Goal: Task Accomplishment & Management: Use online tool/utility

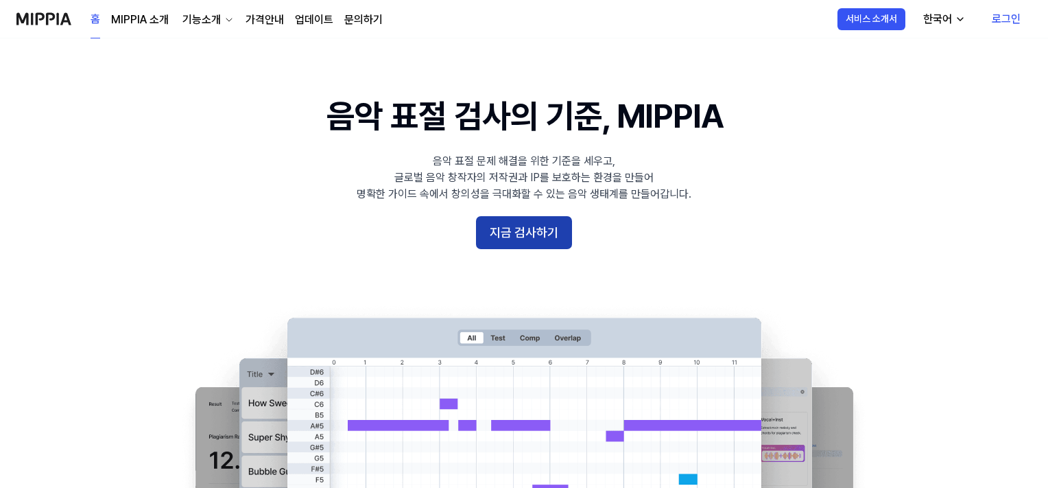
click at [527, 222] on button "지금 검사하기" at bounding box center [524, 232] width 96 height 33
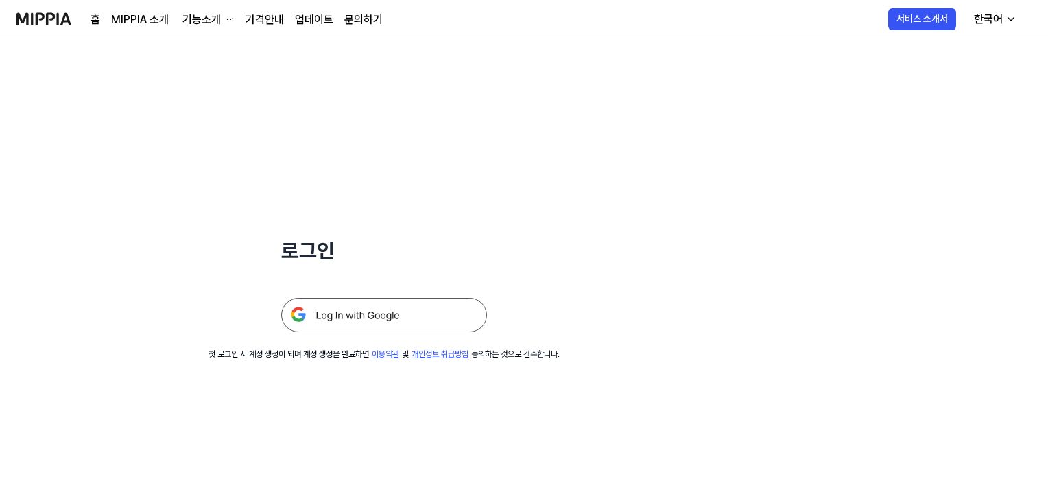
click at [401, 313] on img at bounding box center [384, 315] width 206 height 34
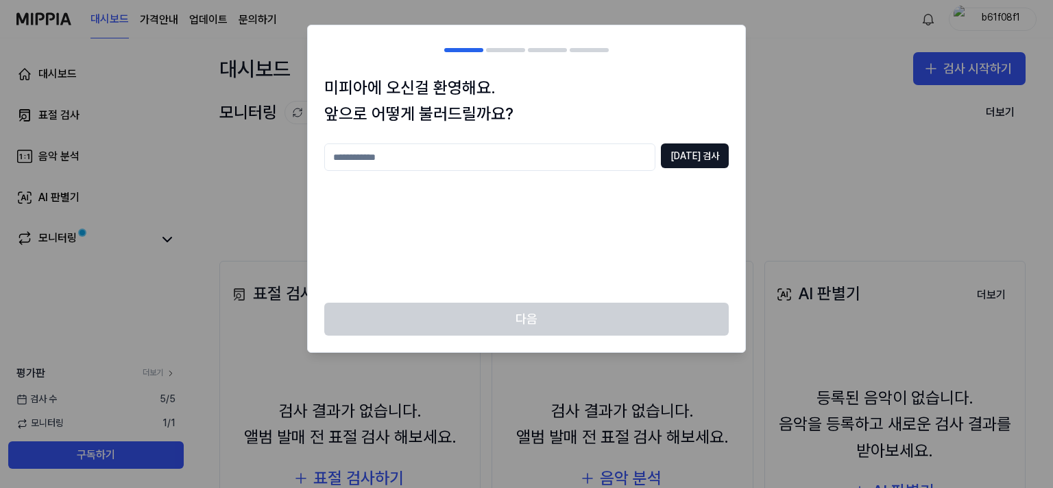
click at [594, 154] on input "text" at bounding box center [489, 156] width 331 height 27
type input "*****"
click at [706, 152] on button "중복 검사" at bounding box center [695, 155] width 68 height 25
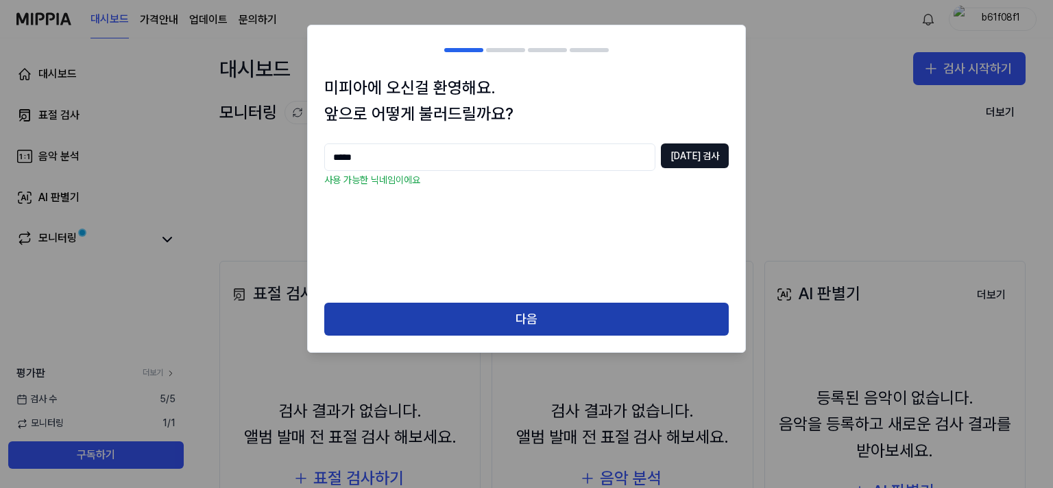
click at [502, 331] on button "다음" at bounding box center [526, 318] width 405 height 33
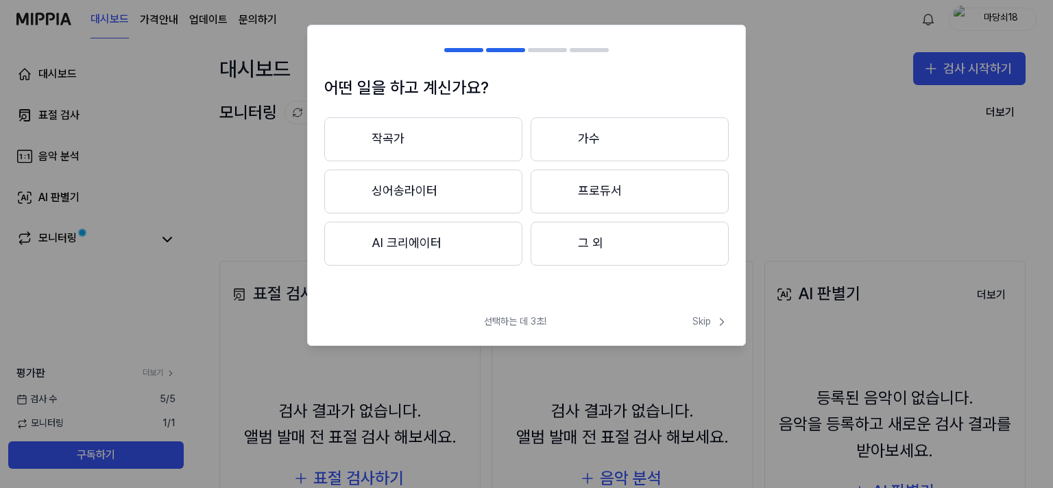
click at [645, 257] on button "그 외" at bounding box center [630, 244] width 198 height 44
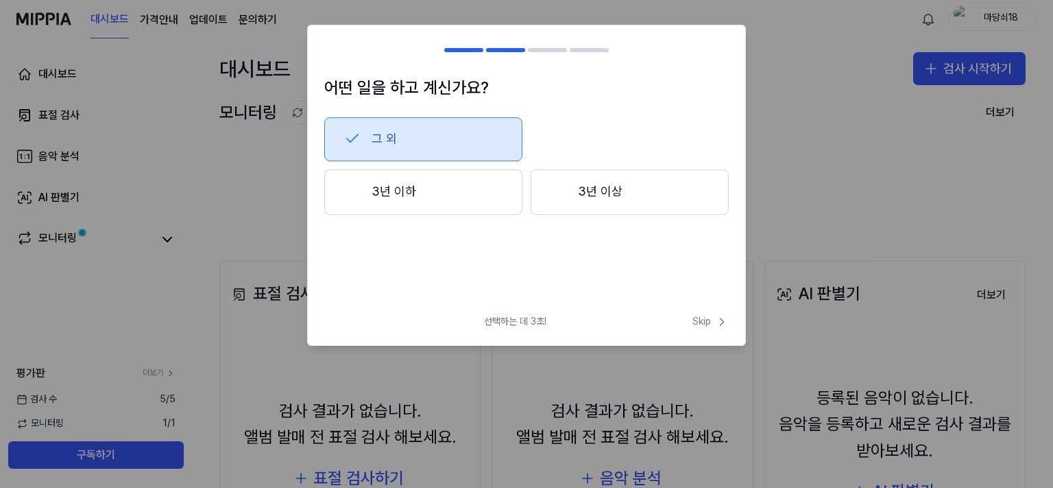
click at [440, 143] on button "그 외" at bounding box center [423, 139] width 198 height 44
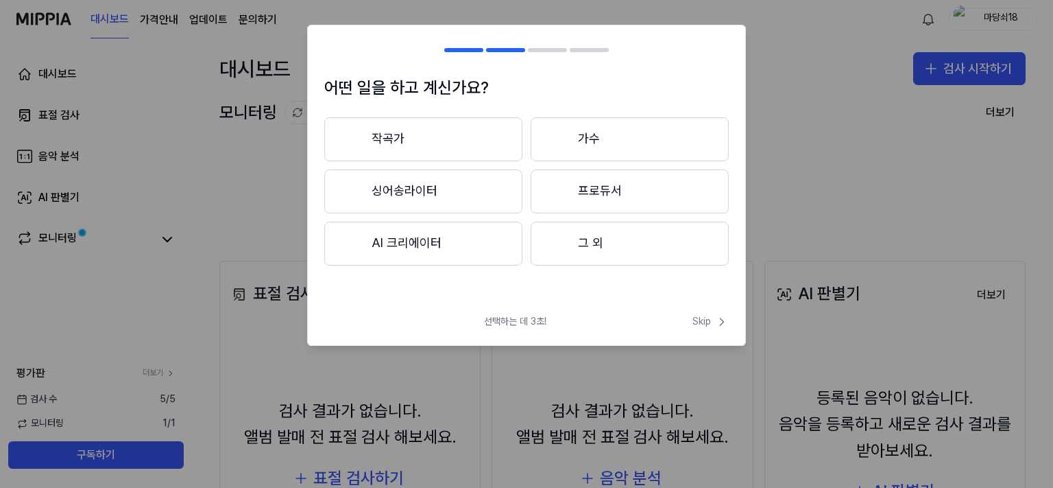
click at [628, 248] on button "그 외" at bounding box center [630, 244] width 198 height 44
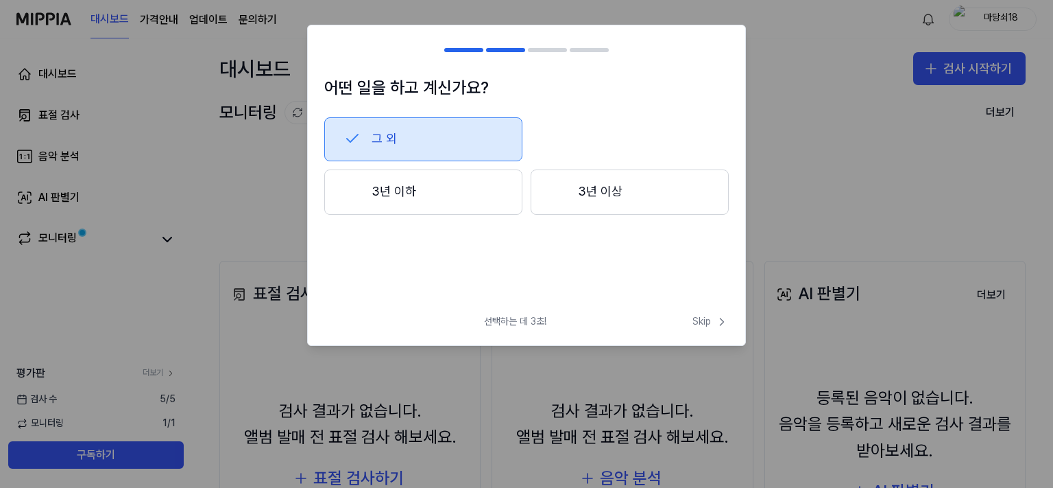
click at [466, 185] on button "3년 이하" at bounding box center [423, 191] width 198 height 45
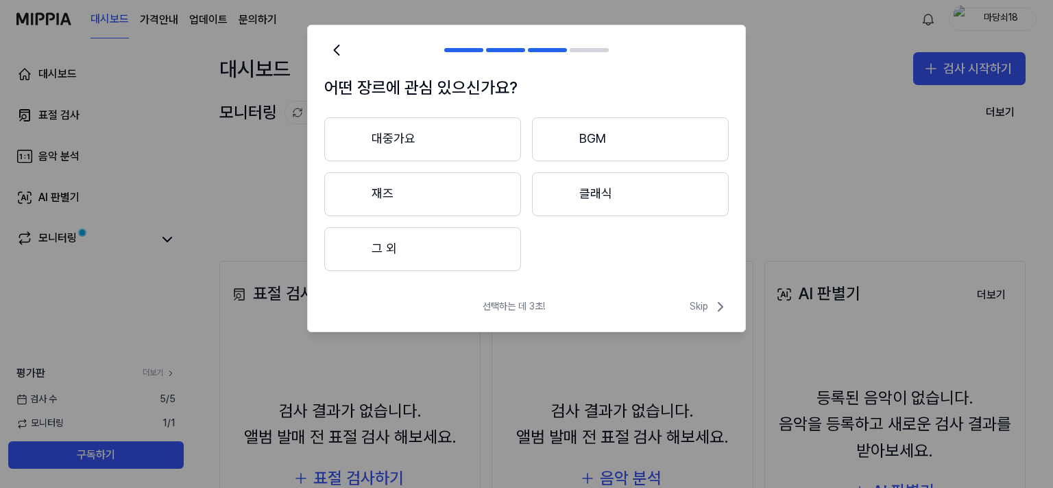
click at [451, 254] on button "그 외" at bounding box center [422, 249] width 197 height 44
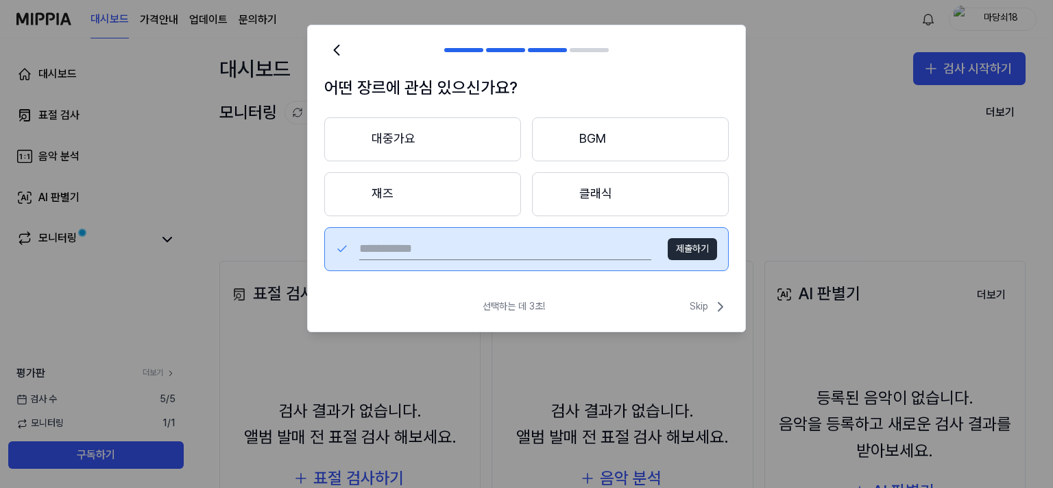
click at [451, 150] on button "대중가요" at bounding box center [422, 139] width 197 height 44
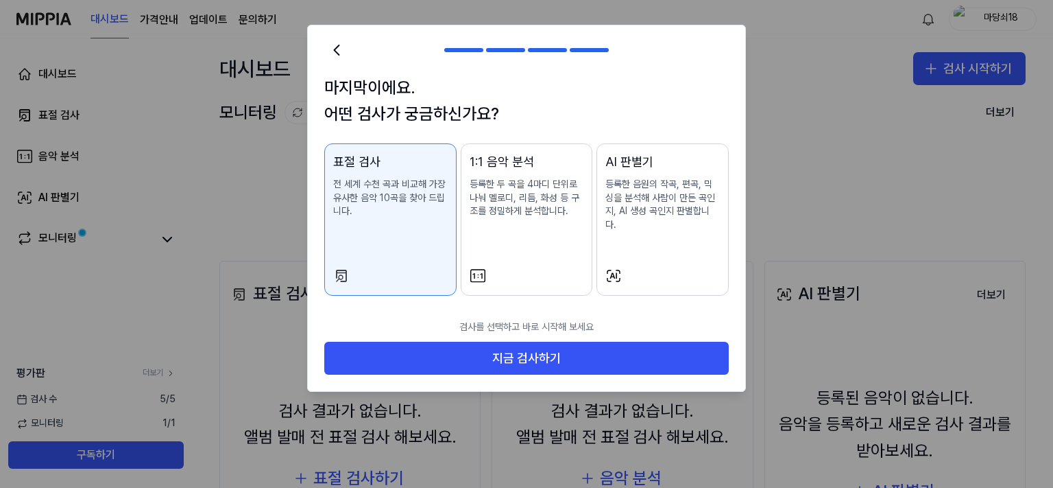
click at [404, 233] on div "표절 검사 전 세계 수천 곡과 비교해 가장 유사한 음악 10곡을 찾아 드립니다." at bounding box center [390, 198] width 115 height 93
click at [496, 224] on div "1:1 음악 분석 등록한 두 곡을 4마디 단위로 나눠 멜로디, 리듬, 화성 등 구조를 정밀하게 분석합니다." at bounding box center [527, 198] width 115 height 93
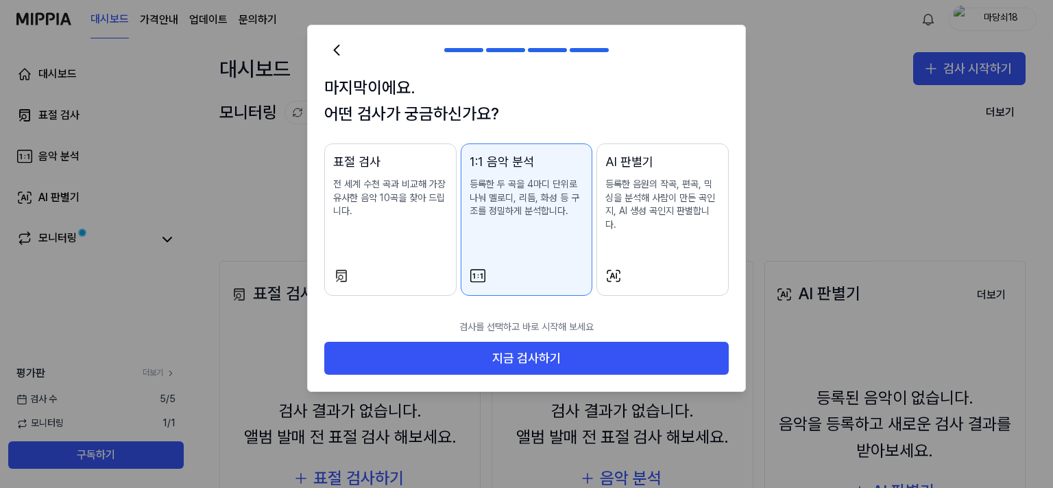
click at [630, 228] on div "AI 판별기 등록한 음원의 작곡, 편곡, 믹싱을 분석해 사람이 만든 곡인지, AI 생성 곡인지 판별합니다." at bounding box center [663, 205] width 115 height 106
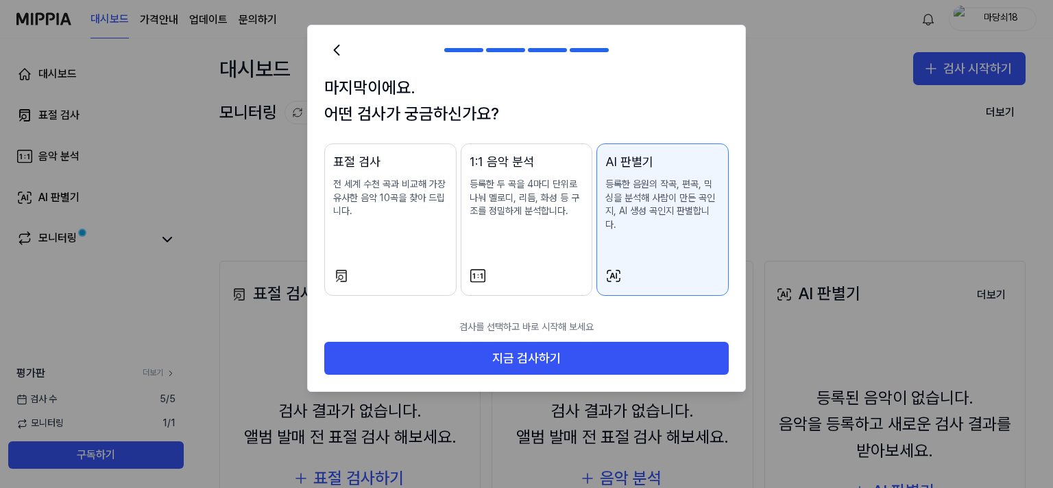
click at [442, 228] on div "표절 검사 전 세계 수천 곡과 비교해 가장 유사한 음악 10곡을 찾아 드립니다." at bounding box center [390, 198] width 115 height 93
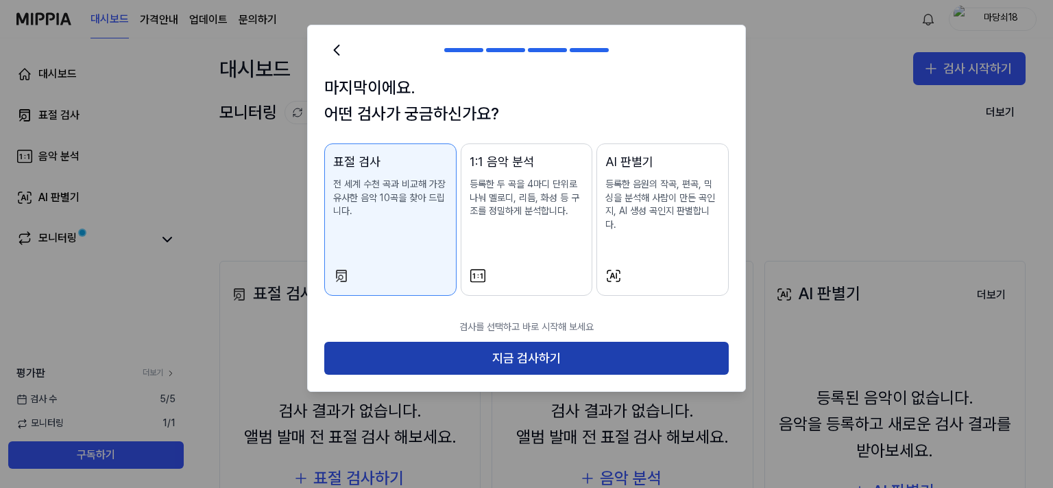
click at [549, 346] on button "지금 검사하기" at bounding box center [526, 358] width 405 height 33
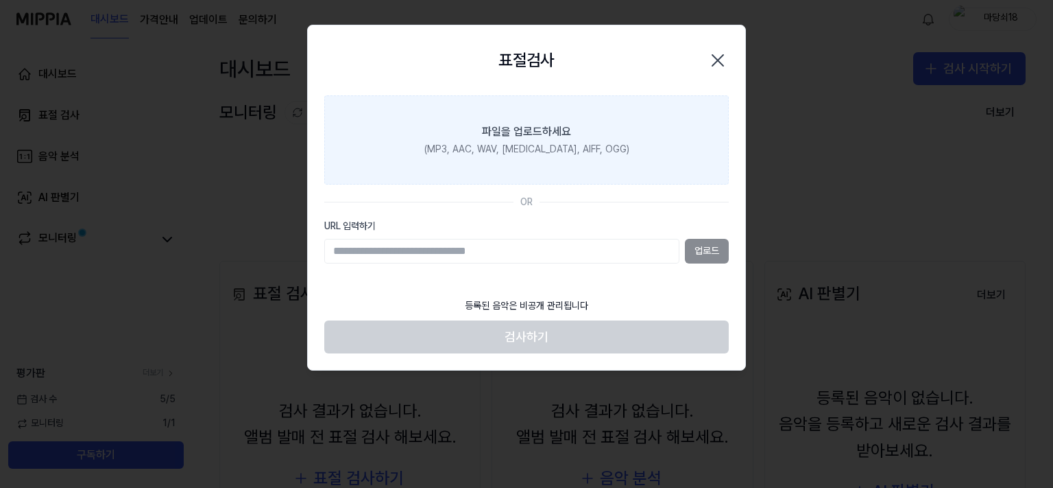
click at [507, 139] on div "파일을 업로드하세요" at bounding box center [526, 131] width 89 height 16
click at [0, 0] on input "파일을 업로드하세요 (MP3, AAC, WAV, FLAC, AIFF, OGG)" at bounding box center [0, 0] width 0 height 0
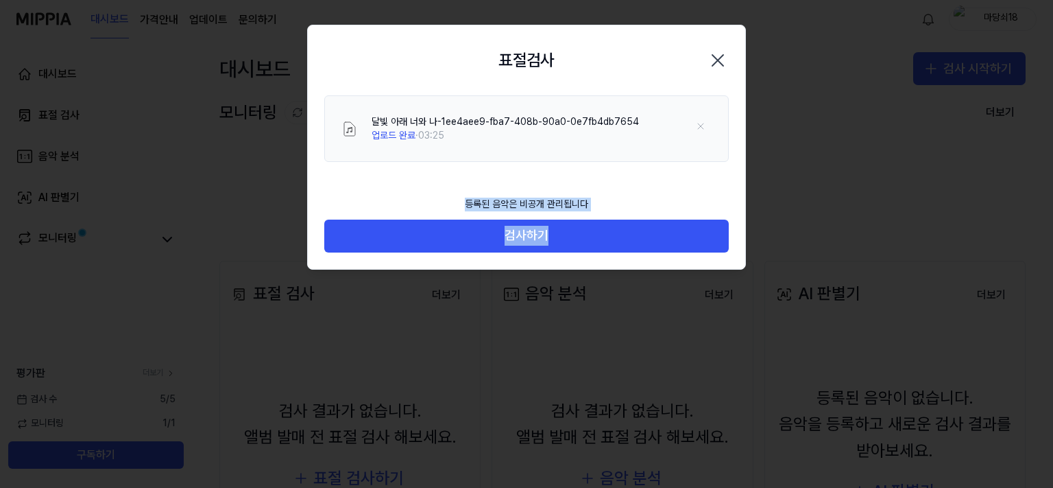
drag, startPoint x: 462, startPoint y: 197, endPoint x: 617, endPoint y: 208, distance: 155.4
click at [617, 208] on footer "등록된 음악은 비공개 관리됩니다 검사하기" at bounding box center [526, 220] width 405 height 63
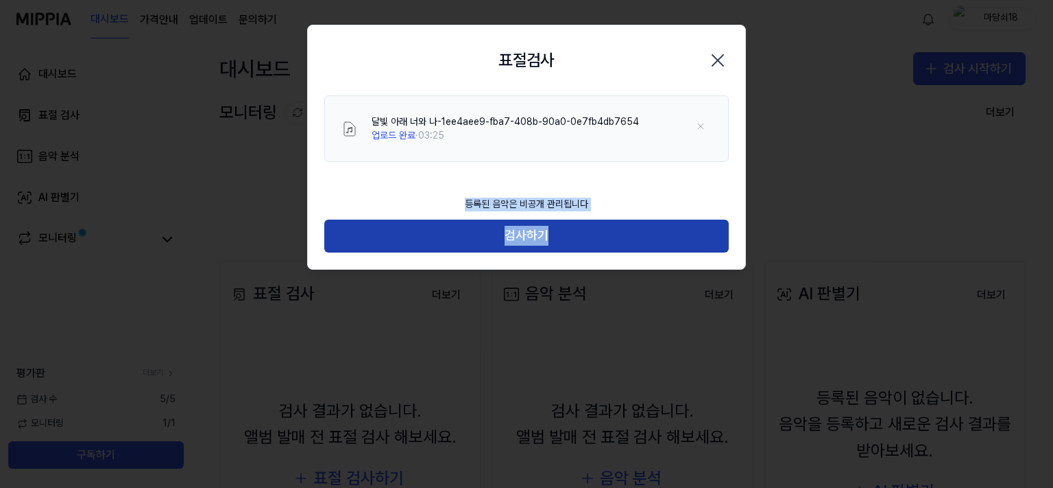
click at [598, 233] on button "검사하기" at bounding box center [526, 235] width 405 height 33
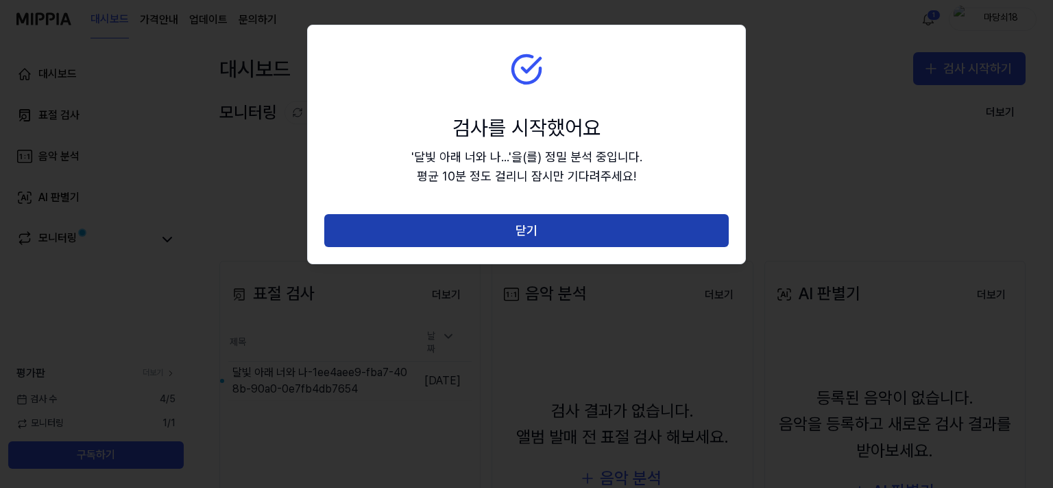
click at [540, 227] on button "닫기" at bounding box center [526, 230] width 405 height 33
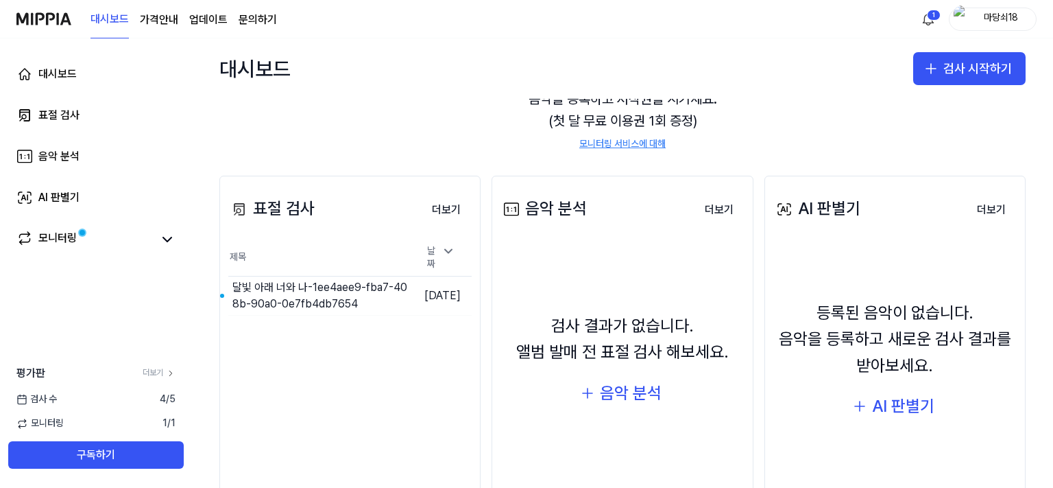
scroll to position [152, 0]
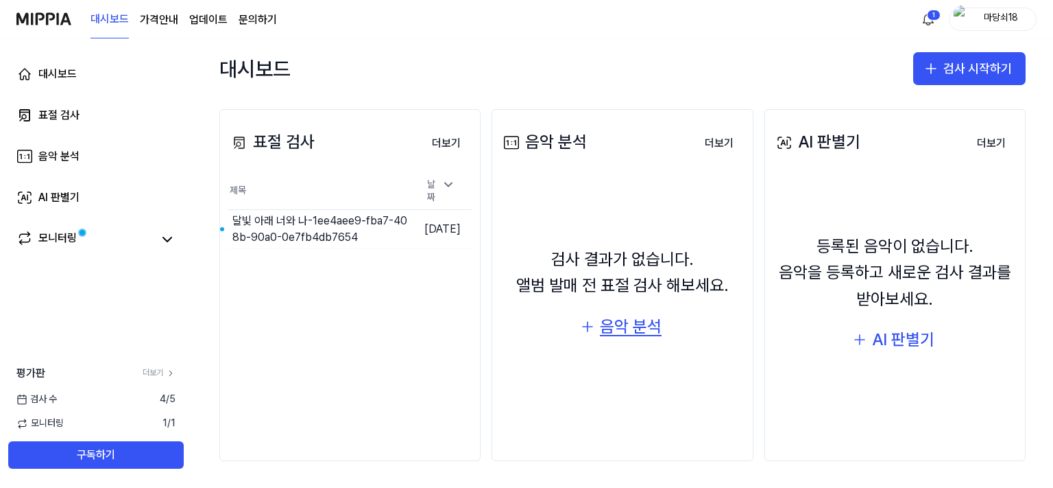
click at [617, 335] on div "음악 분석" at bounding box center [631, 326] width 62 height 26
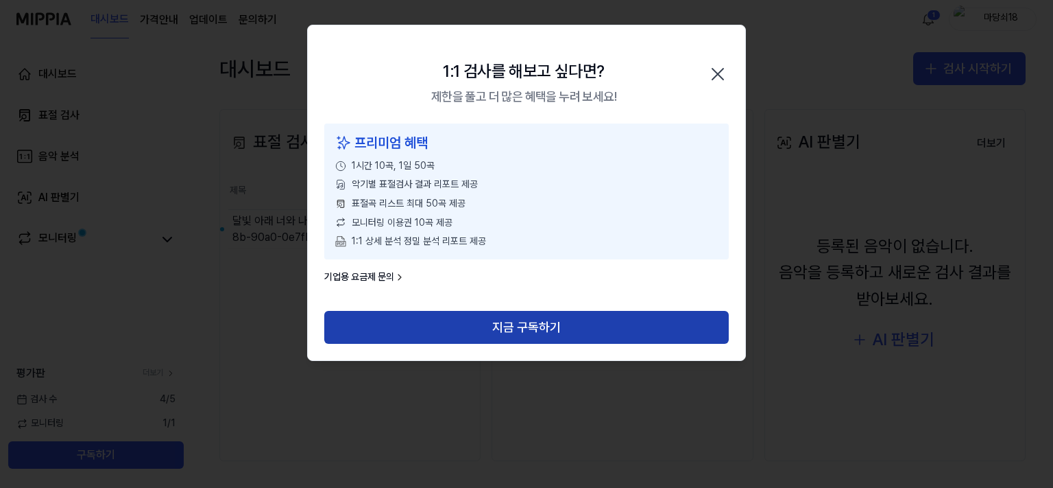
click at [532, 329] on button "지금 구독하기" at bounding box center [526, 327] width 405 height 33
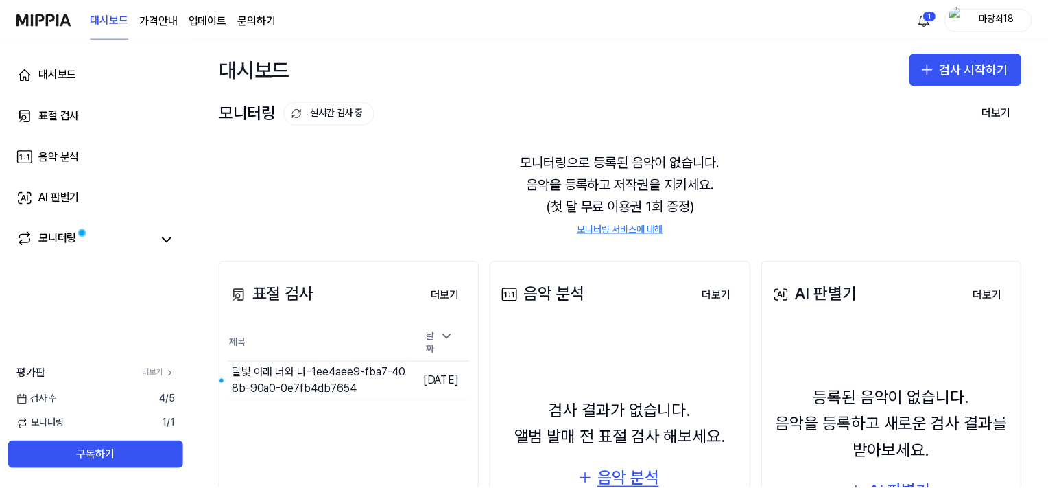
scroll to position [152, 0]
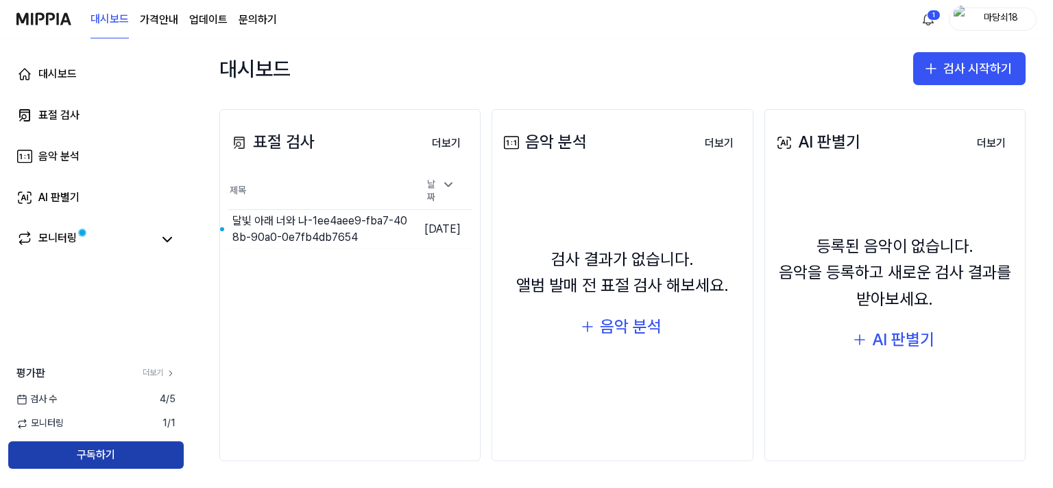
click at [97, 454] on button "구독하기" at bounding box center [96, 454] width 176 height 27
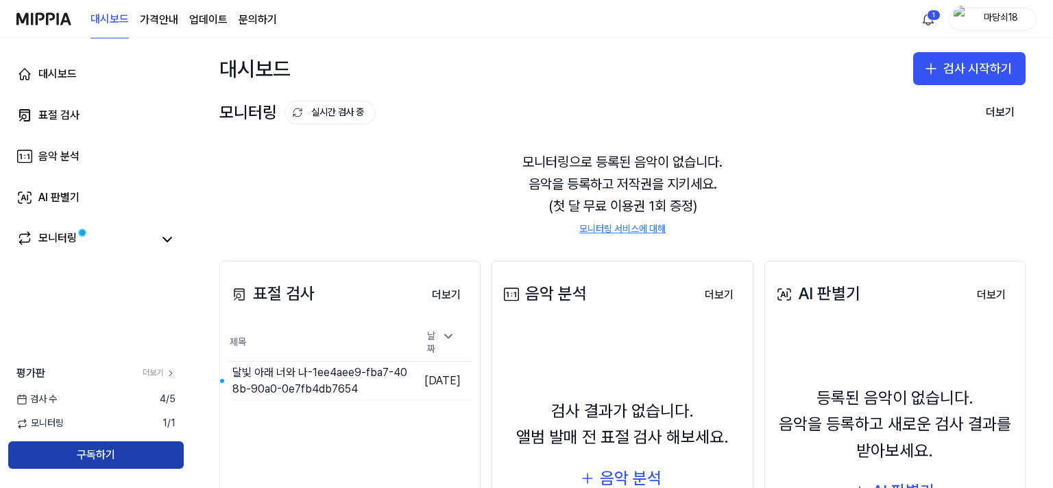
click at [146, 450] on button "구독하기" at bounding box center [96, 454] width 176 height 27
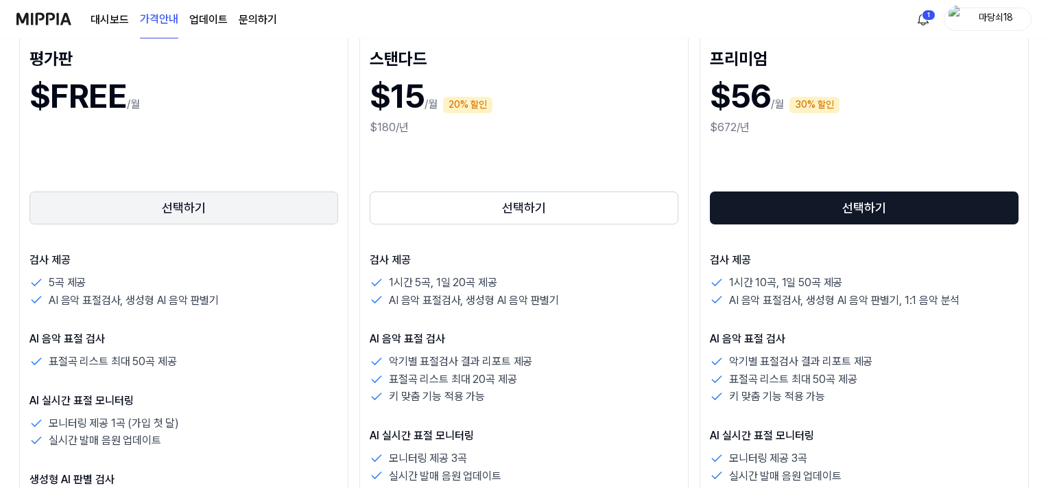
scroll to position [228, 0]
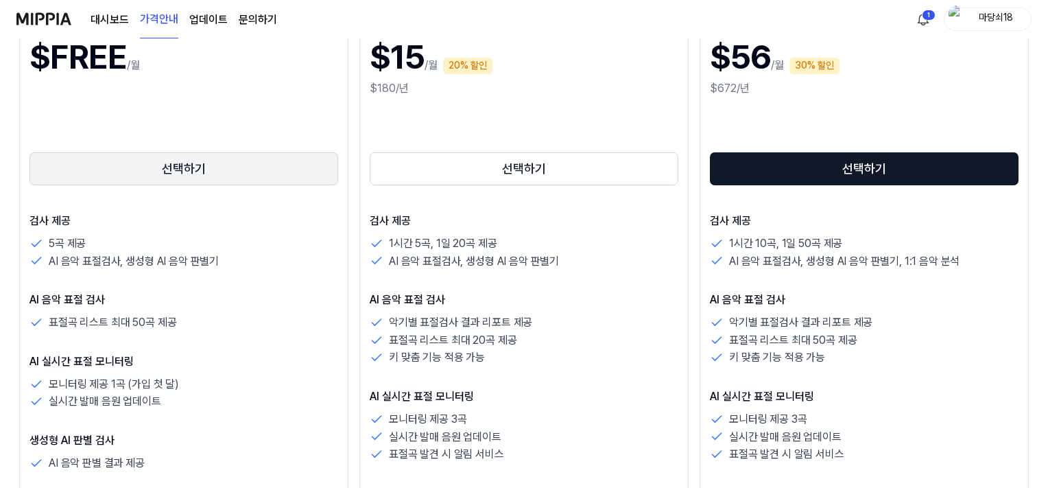
click at [241, 173] on button "선택하기" at bounding box center [183, 168] width 309 height 33
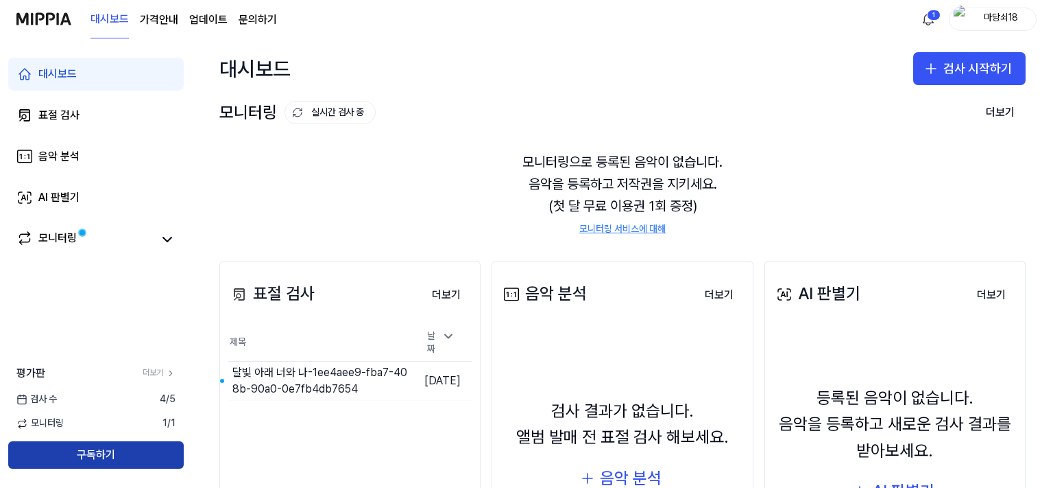
click at [104, 466] on button "구독하기" at bounding box center [96, 454] width 176 height 27
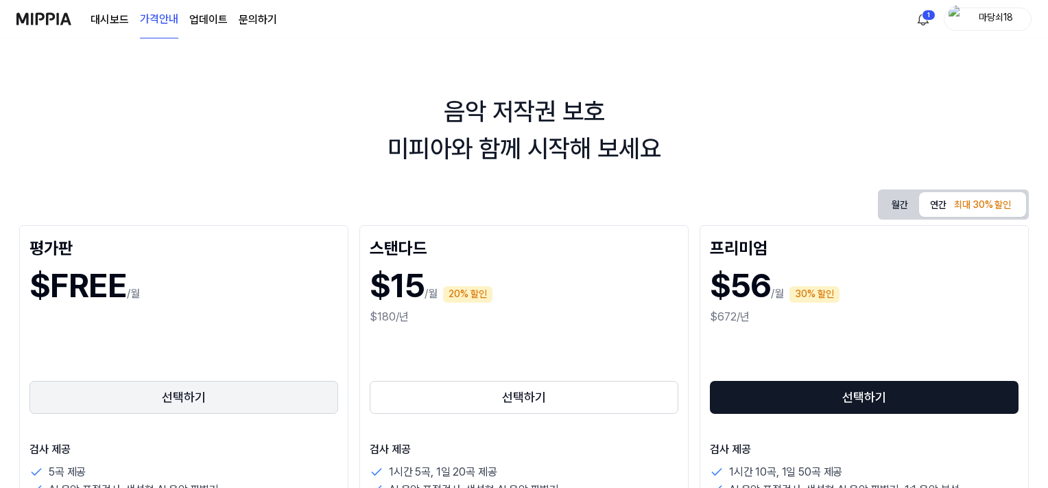
click at [180, 396] on button "선택하기" at bounding box center [183, 397] width 309 height 33
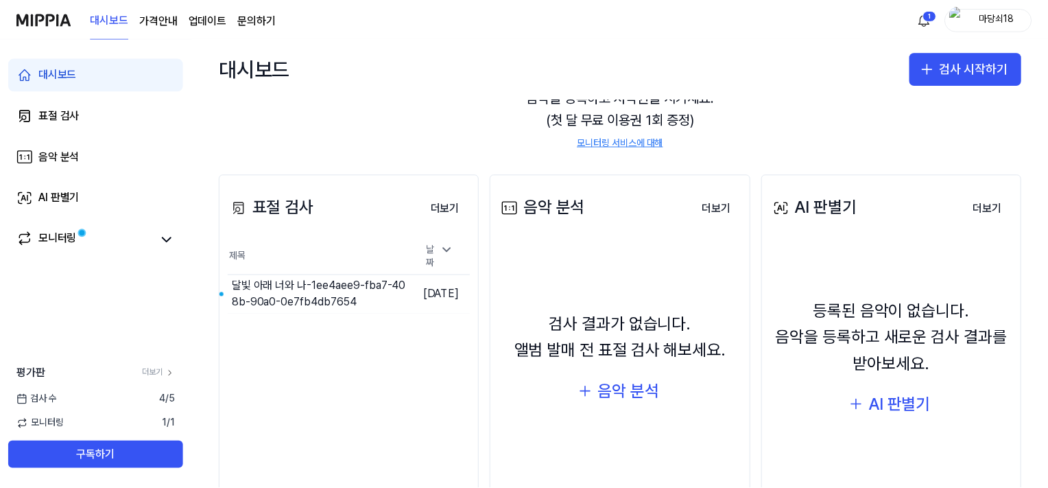
scroll to position [152, 0]
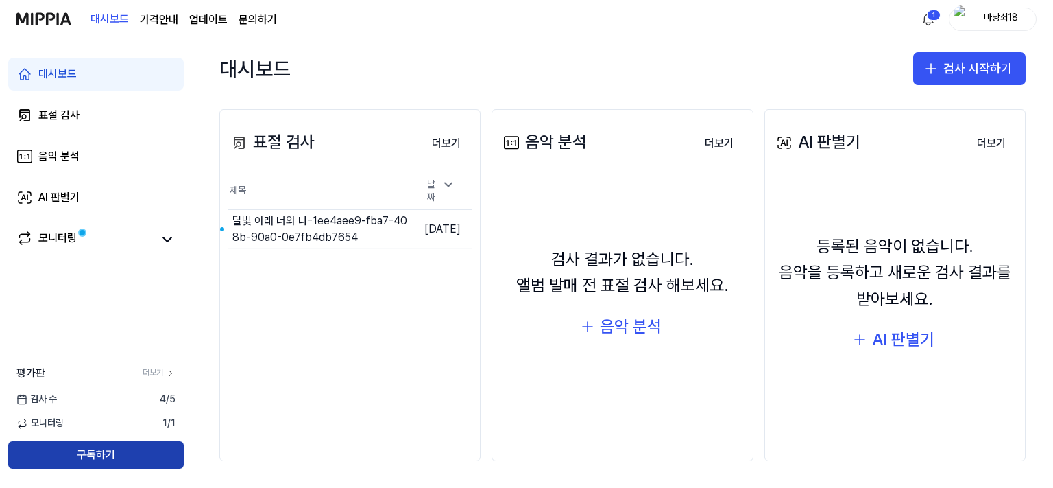
click at [96, 444] on button "구독하기" at bounding box center [96, 454] width 176 height 27
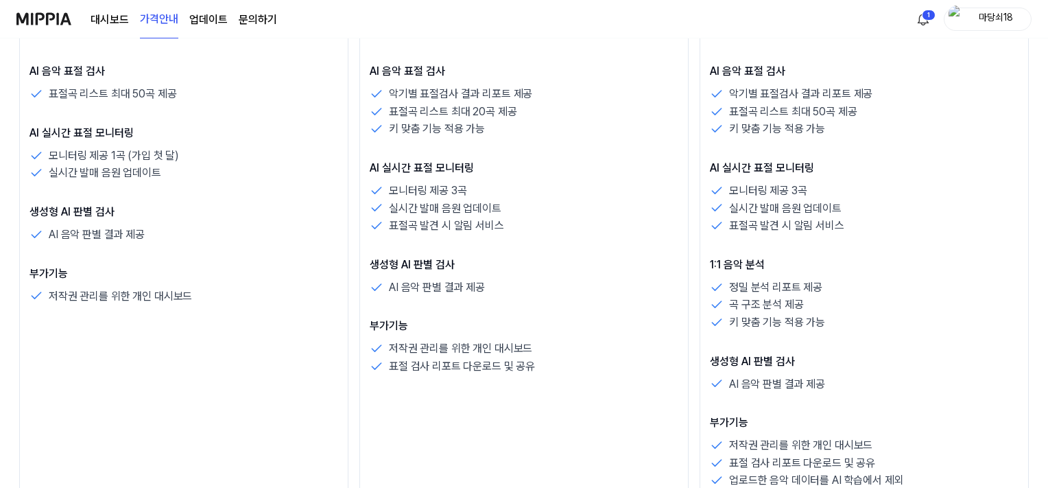
scroll to position [228, 0]
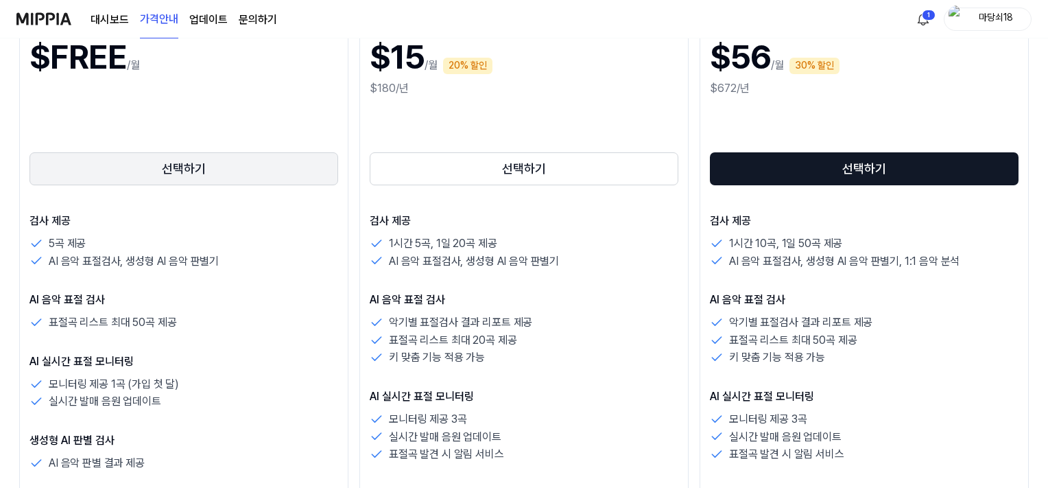
click at [205, 170] on button "선택하기" at bounding box center [183, 168] width 309 height 33
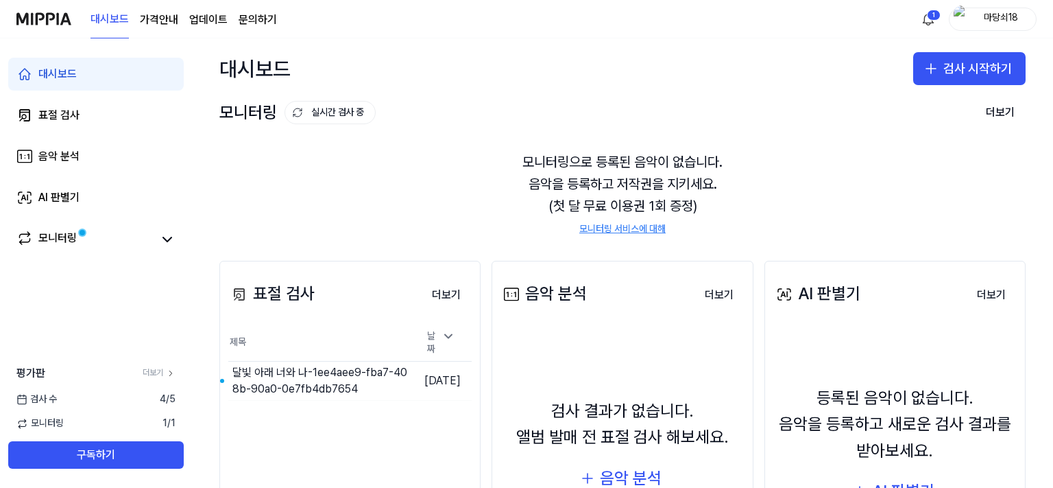
scroll to position [152, 0]
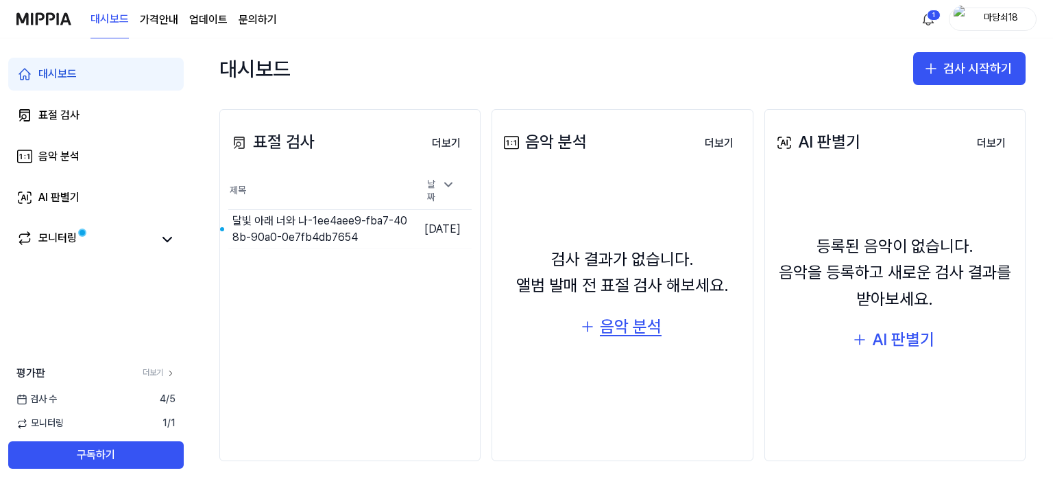
drag, startPoint x: 675, startPoint y: 322, endPoint x: 636, endPoint y: 320, distance: 38.5
click at [675, 322] on div "검사 결과가 없습니다. 앨범 발매 전 표절 검사 해보세요. 음악 분석" at bounding box center [622, 295] width 243 height 222
click at [610, 318] on div "음악 분석" at bounding box center [631, 326] width 62 height 26
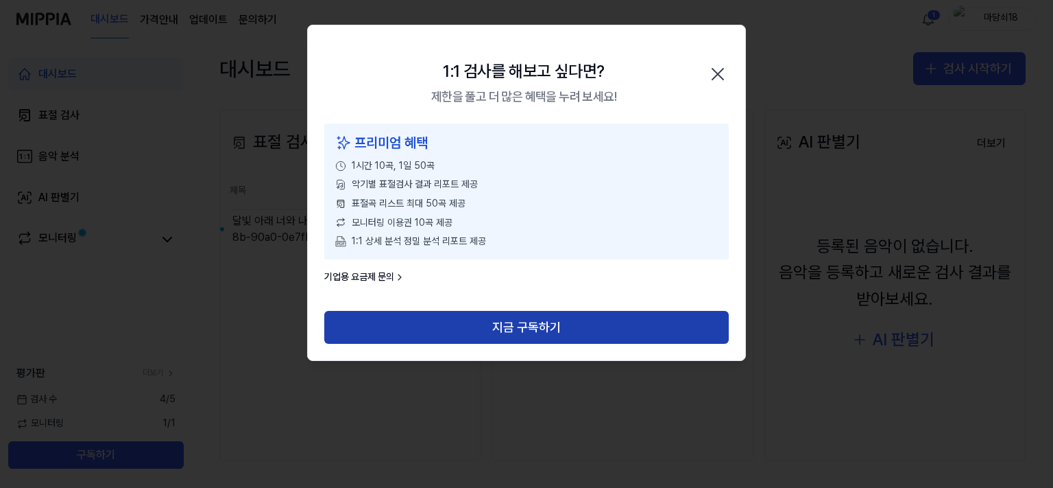
click at [583, 323] on button "지금 구독하기" at bounding box center [526, 327] width 405 height 33
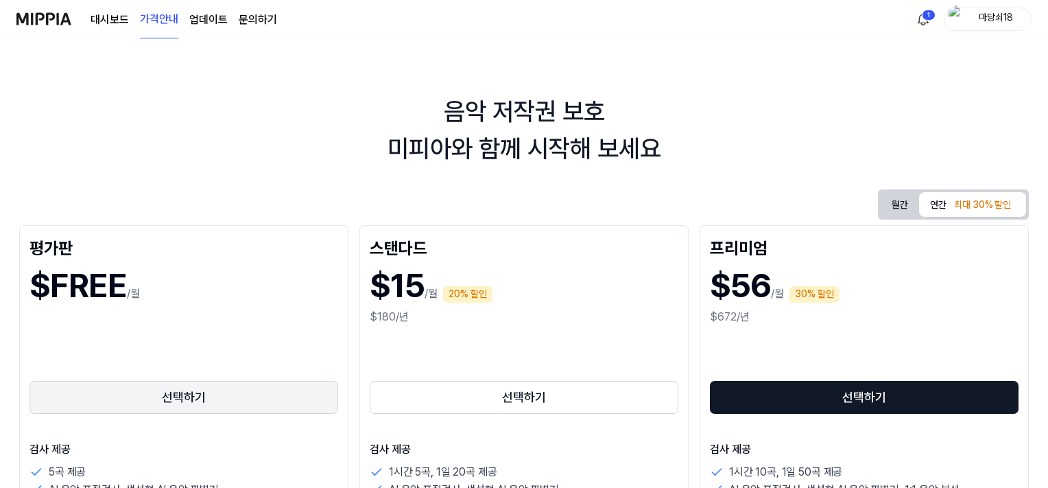
click at [198, 405] on button "선택하기" at bounding box center [183, 397] width 309 height 33
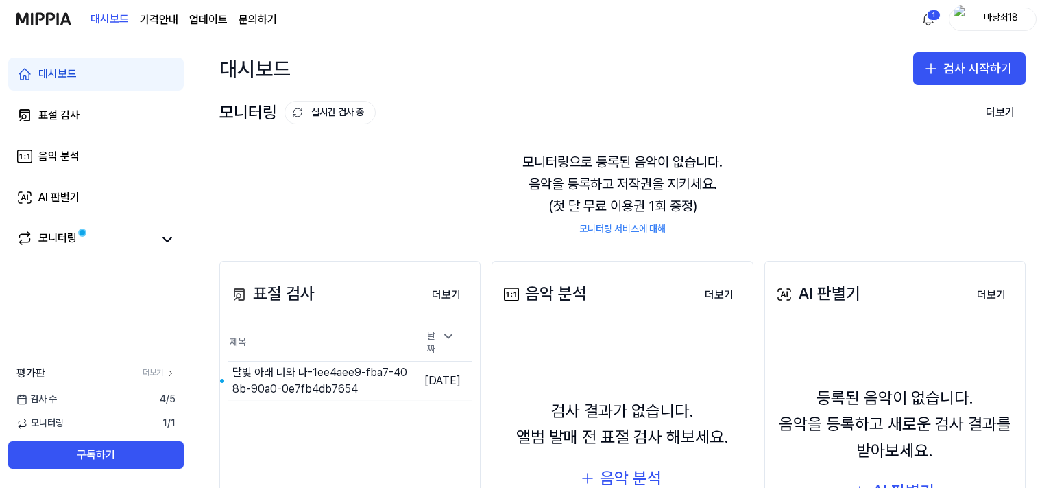
scroll to position [152, 0]
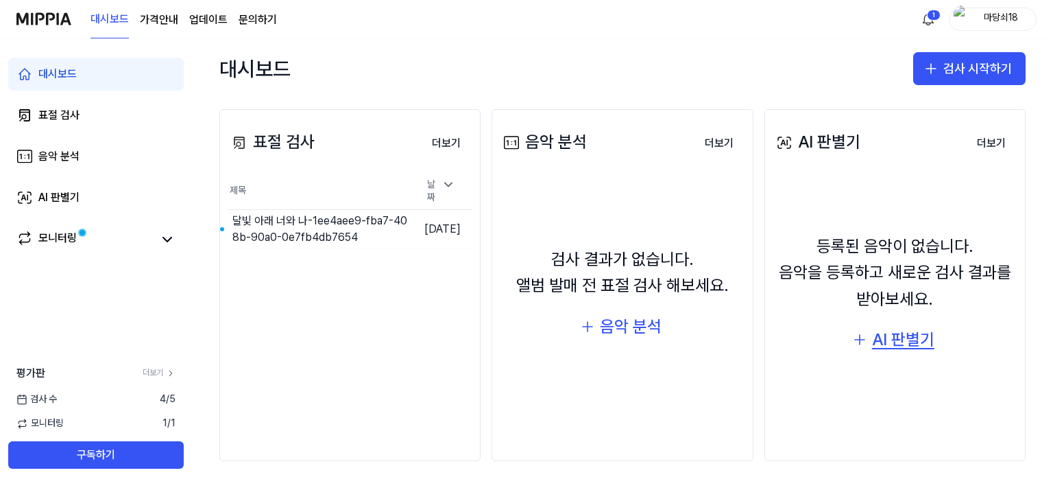
click at [879, 337] on div "AI 판별기" at bounding box center [903, 339] width 62 height 26
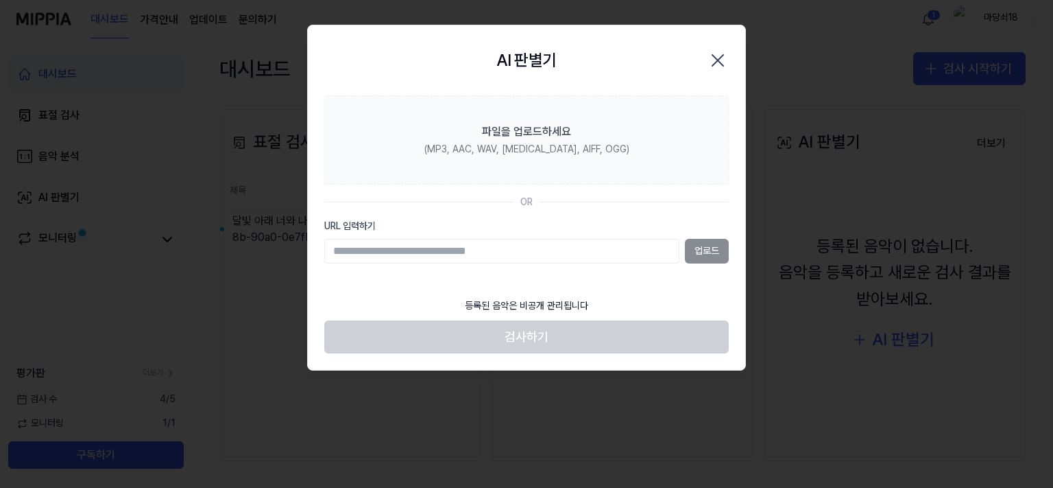
click at [709, 62] on icon "button" at bounding box center [718, 60] width 22 height 22
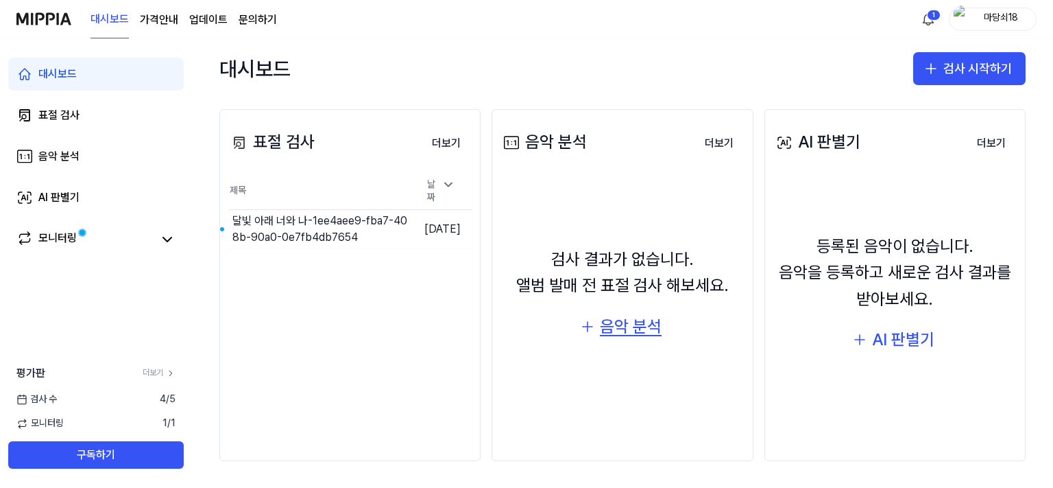
click at [599, 341] on button "음악 분석" at bounding box center [623, 326] width 106 height 33
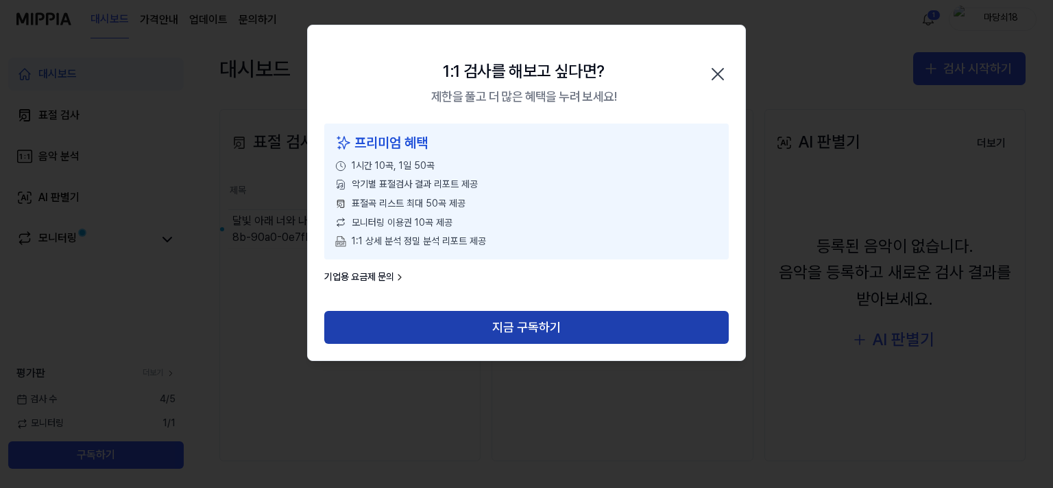
click at [532, 322] on button "지금 구독하기" at bounding box center [526, 327] width 405 height 33
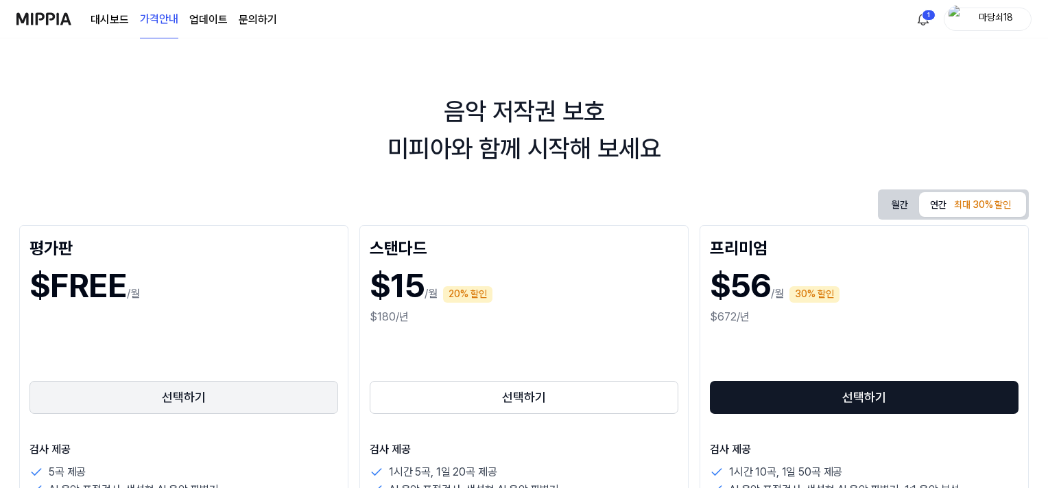
click at [233, 399] on button "선택하기" at bounding box center [183, 397] width 309 height 33
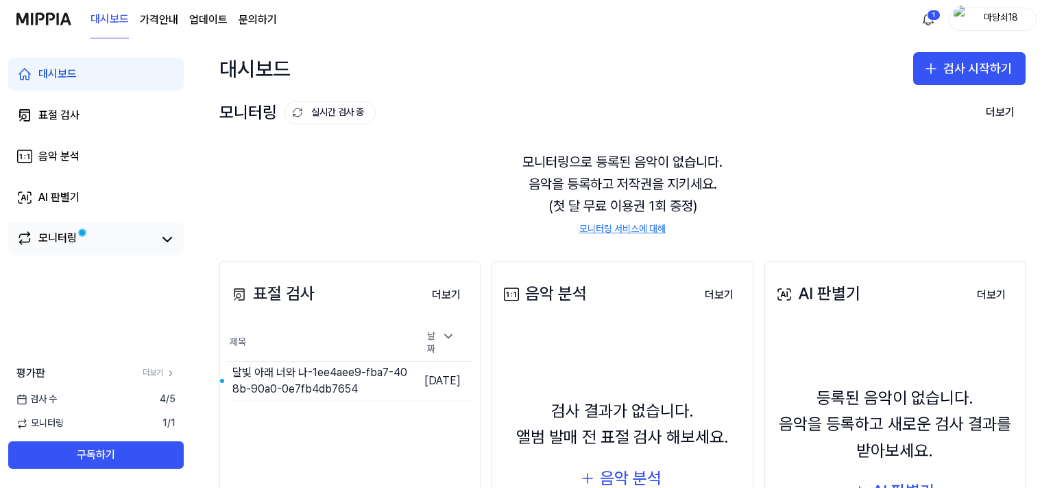
click at [80, 244] on link "모니터링" at bounding box center [84, 239] width 137 height 19
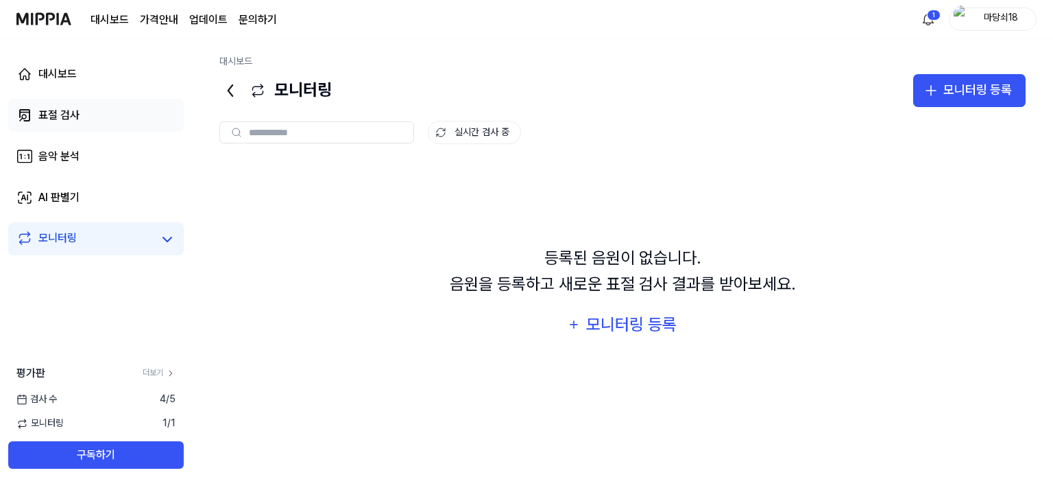
click at [67, 117] on div "표절 검사" at bounding box center [58, 115] width 41 height 16
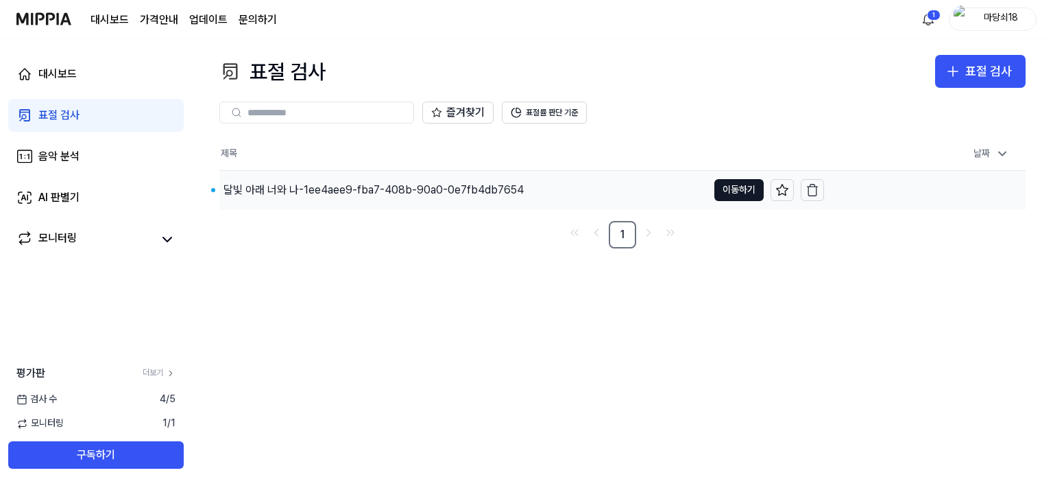
click at [353, 198] on div "달빛 아래 너와 나-1ee4aee9-fba7-408b-90a0-0e7fb4db7654" at bounding box center [463, 190] width 488 height 38
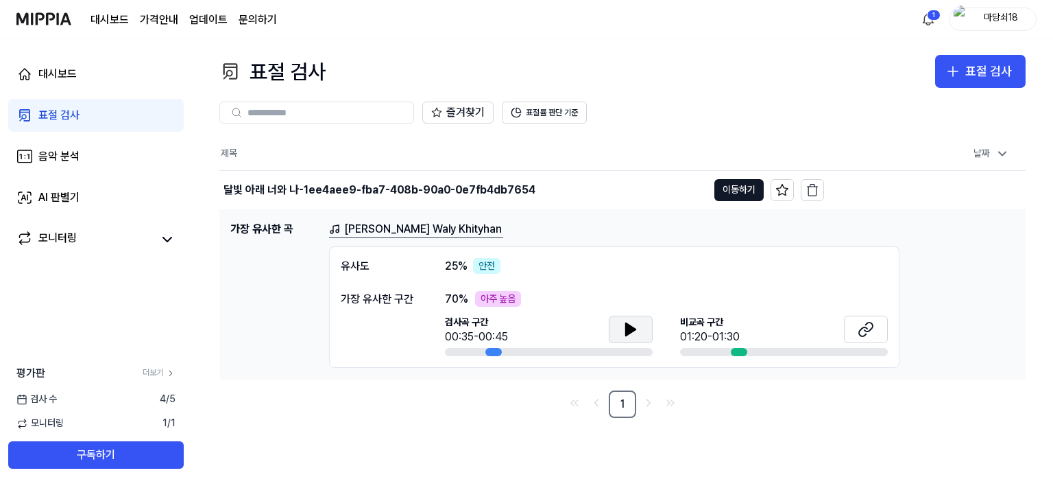
click at [628, 328] on icon at bounding box center [631, 329] width 10 height 12
click at [86, 163] on link "음악 분석" at bounding box center [96, 156] width 176 height 33
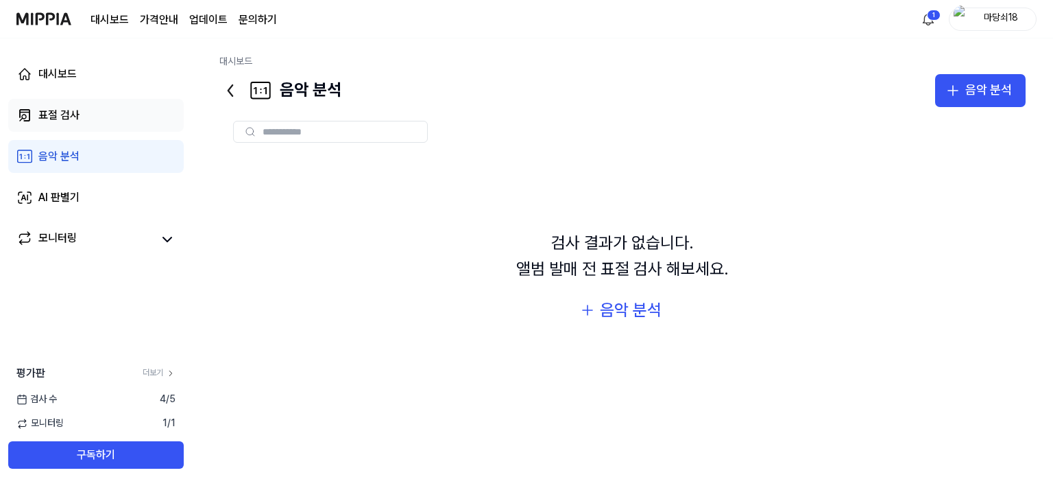
click at [78, 108] on div "표절 검사" at bounding box center [58, 115] width 41 height 16
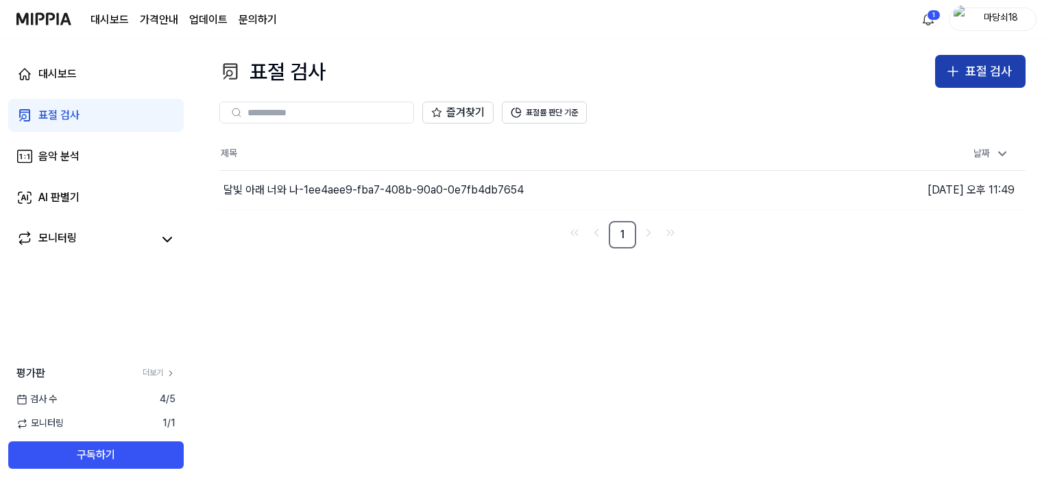
click at [988, 84] on button "표절 검사" at bounding box center [981, 71] width 91 height 33
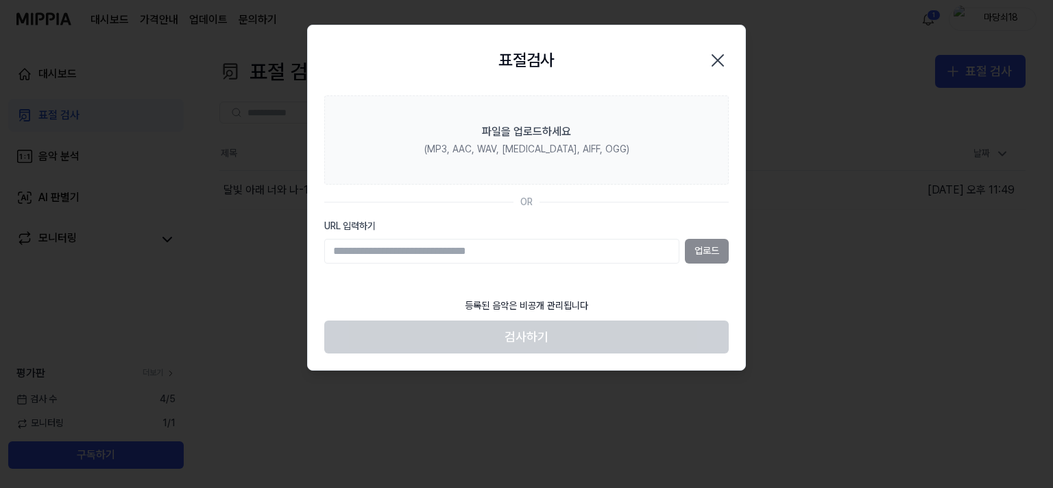
click at [711, 252] on div "업로드" at bounding box center [526, 251] width 405 height 25
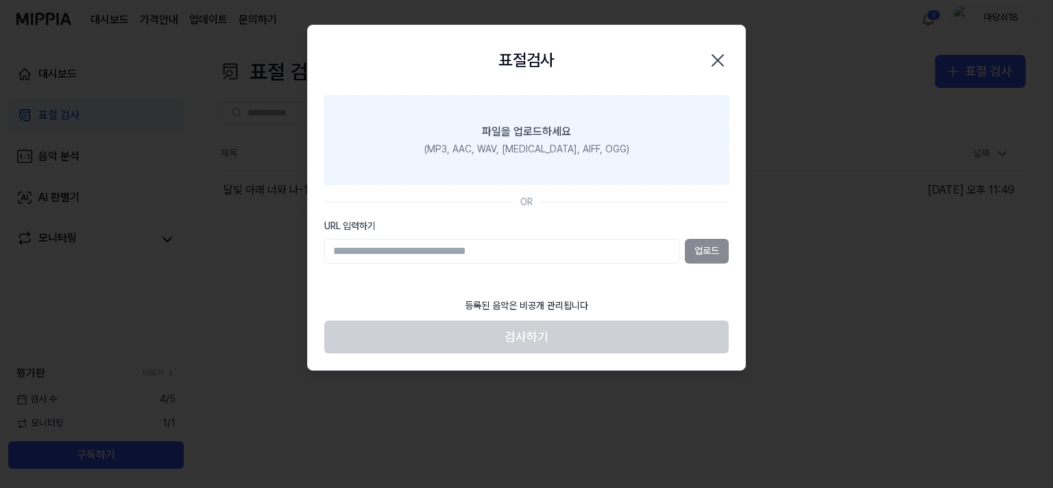
click at [508, 117] on label "파일을 업로드하세요 (MP3, AAC, WAV, [MEDICAL_DATA], AIFF, OGG)" at bounding box center [526, 139] width 405 height 89
click at [0, 0] on input "파일을 업로드하세요 (MP3, AAC, WAV, [MEDICAL_DATA], AIFF, OGG)" at bounding box center [0, 0] width 0 height 0
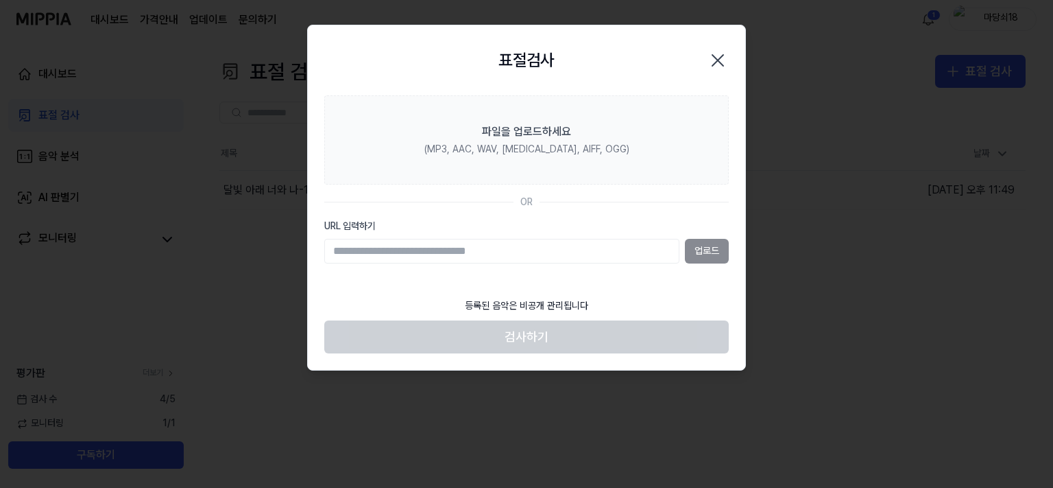
click at [718, 59] on icon "button" at bounding box center [718, 60] width 22 height 22
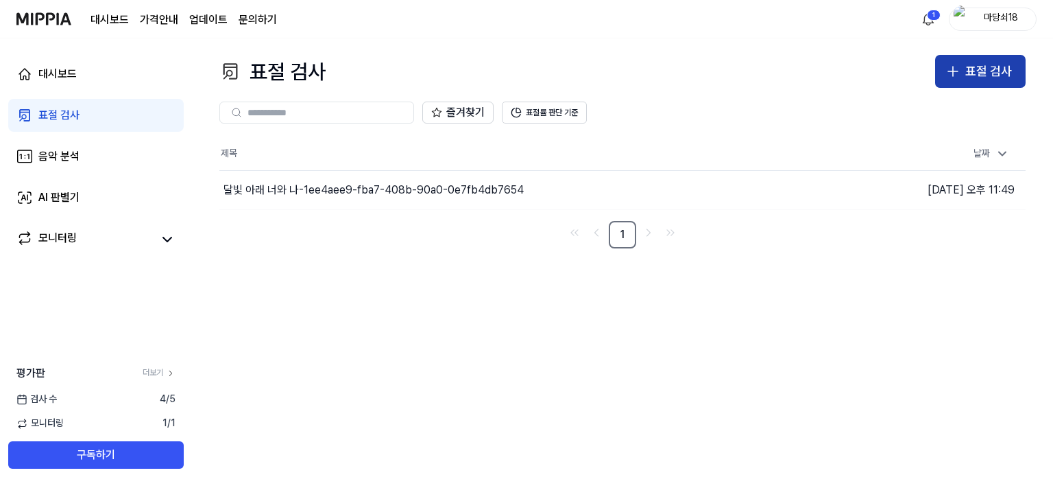
click at [960, 73] on icon "button" at bounding box center [953, 71] width 16 height 16
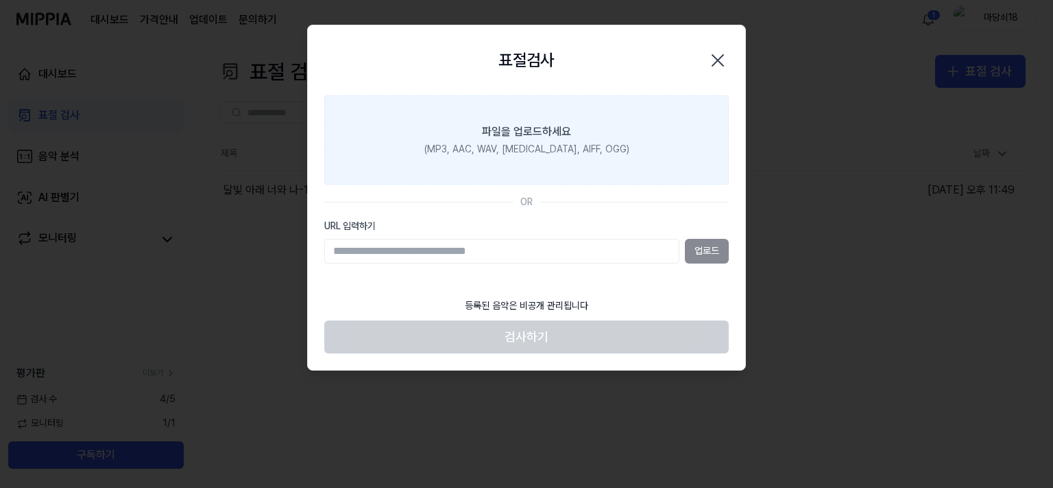
click at [503, 139] on div "파일을 업로드하세요" at bounding box center [526, 131] width 89 height 16
click at [0, 0] on input "파일을 업로드하세요 (MP3, AAC, WAV, [MEDICAL_DATA], AIFF, OGG)" at bounding box center [0, 0] width 0 height 0
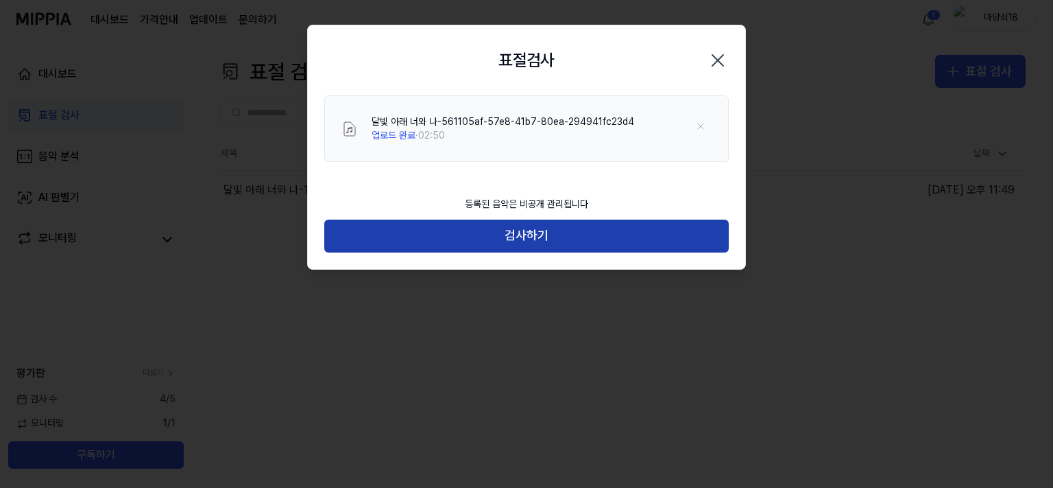
click at [519, 222] on button "검사하기" at bounding box center [526, 235] width 405 height 33
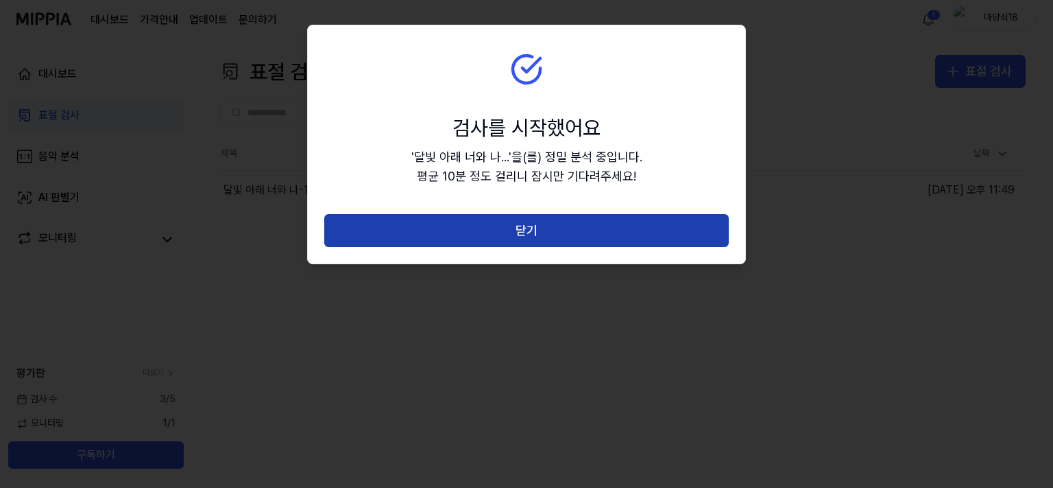
click at [524, 231] on button "닫기" at bounding box center [526, 230] width 405 height 33
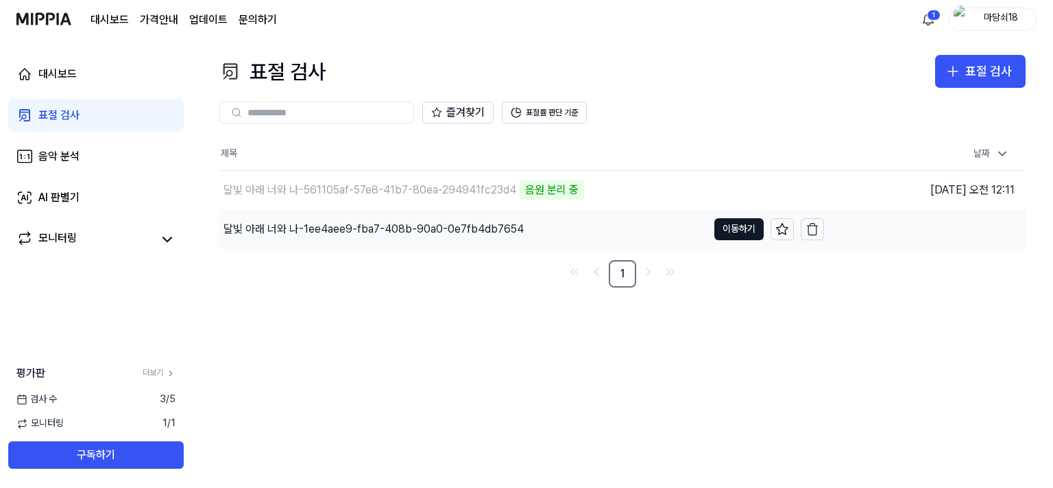
click at [309, 222] on div "달빛 아래 너와 나-1ee4aee9-fba7-408b-90a0-0e7fb4db7654" at bounding box center [374, 229] width 300 height 16
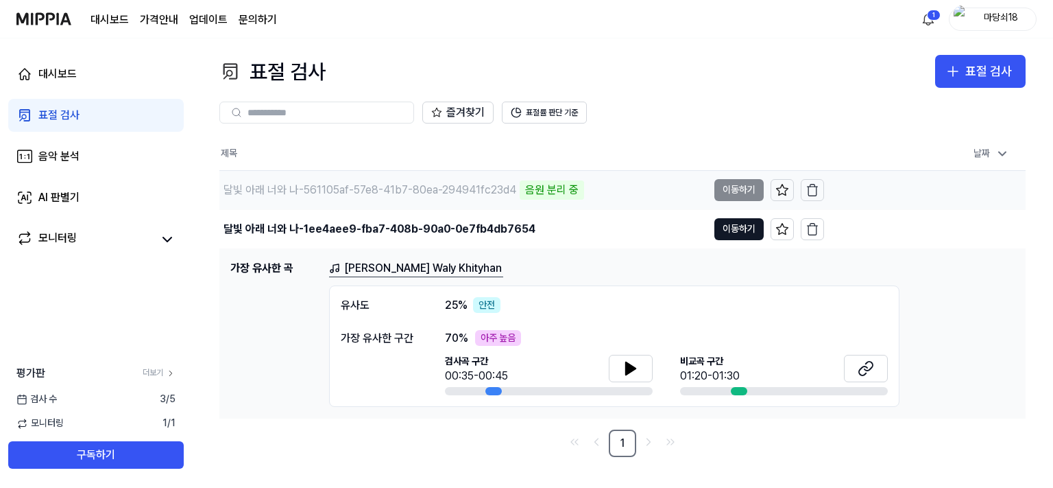
click at [340, 187] on div "달빛 아래 너와 나-561105af-57e8-41b7-80ea-294941fc23d4" at bounding box center [370, 190] width 293 height 16
click at [628, 366] on icon at bounding box center [631, 368] width 10 height 12
